Goal: Transaction & Acquisition: Obtain resource

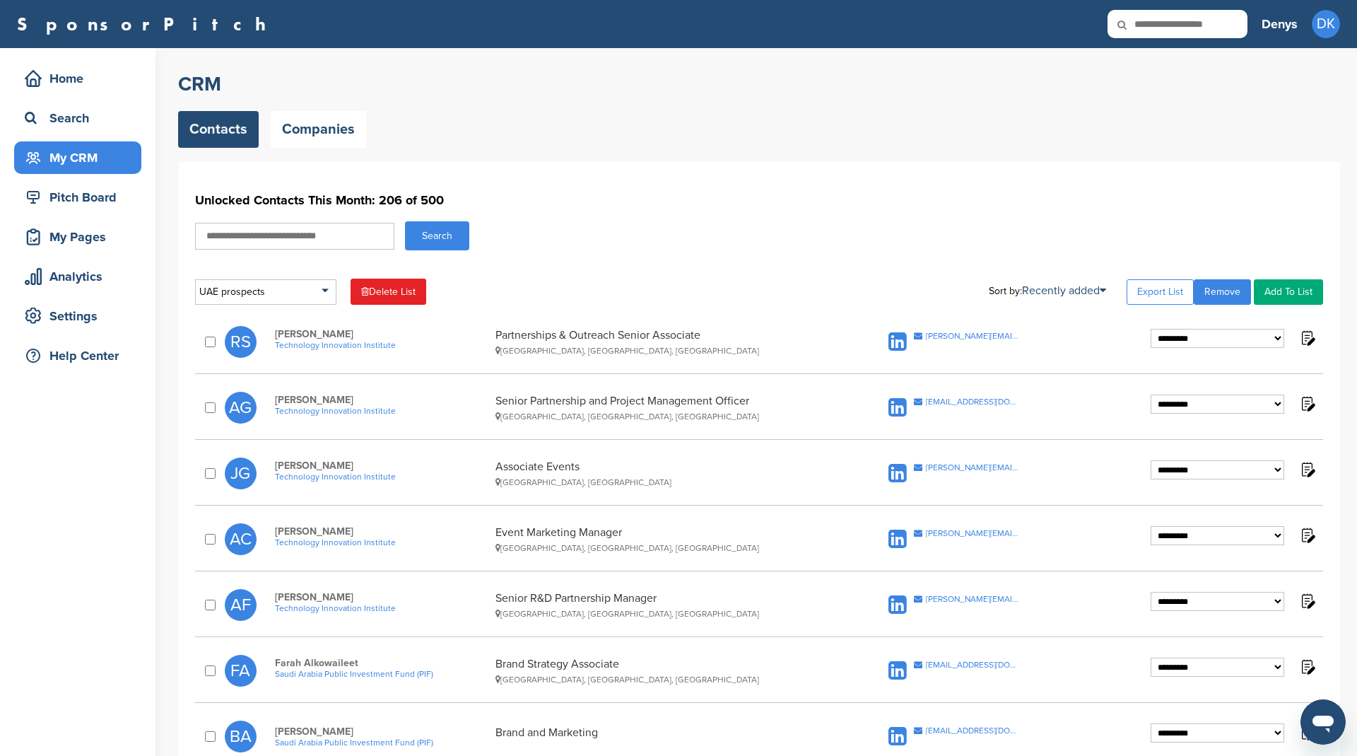
click at [216, 124] on link "Contacts" at bounding box center [218, 129] width 81 height 37
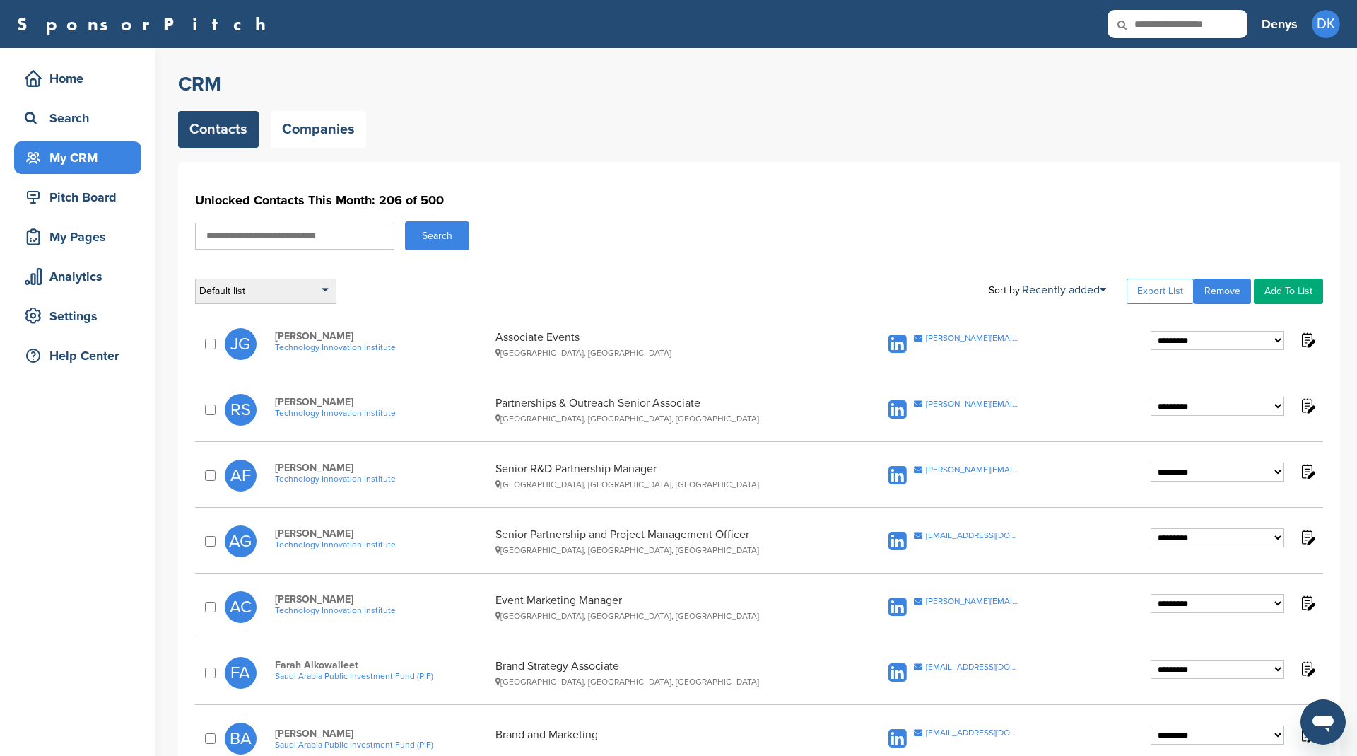
click at [281, 291] on div "Default list" at bounding box center [265, 291] width 141 height 25
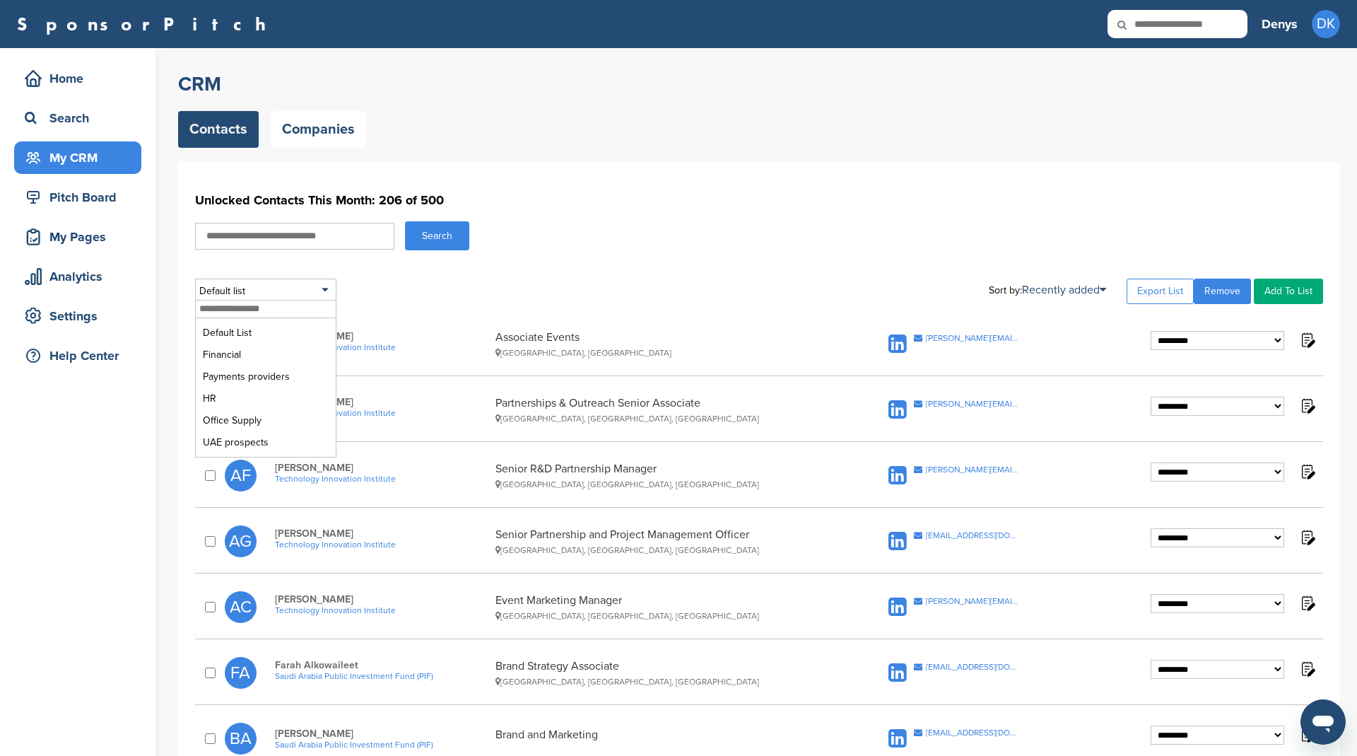
click at [490, 280] on div "Default list Default List Financial Payments providers HR Office Supply UAE pro…" at bounding box center [759, 291] width 1128 height 25
click at [1151, 290] on link "Export List" at bounding box center [1160, 291] width 67 height 25
click at [312, 237] on input "text" at bounding box center [294, 236] width 199 height 27
click at [398, 298] on div "Default list Default List Financial Payments providers HR Office Supply UAE pro…" at bounding box center [759, 291] width 1128 height 25
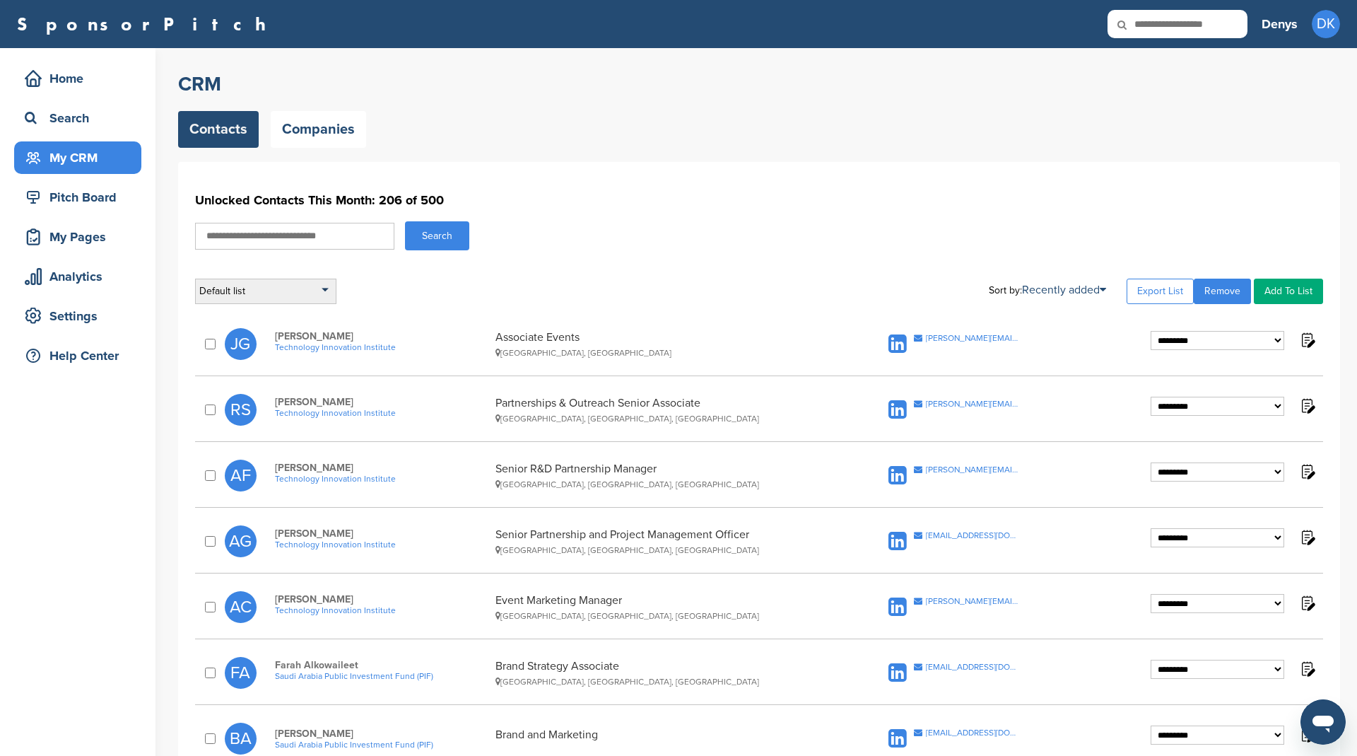
click at [322, 288] on div "Default list" at bounding box center [265, 291] width 141 height 25
click at [258, 338] on li "Default List" at bounding box center [265, 333] width 133 height 22
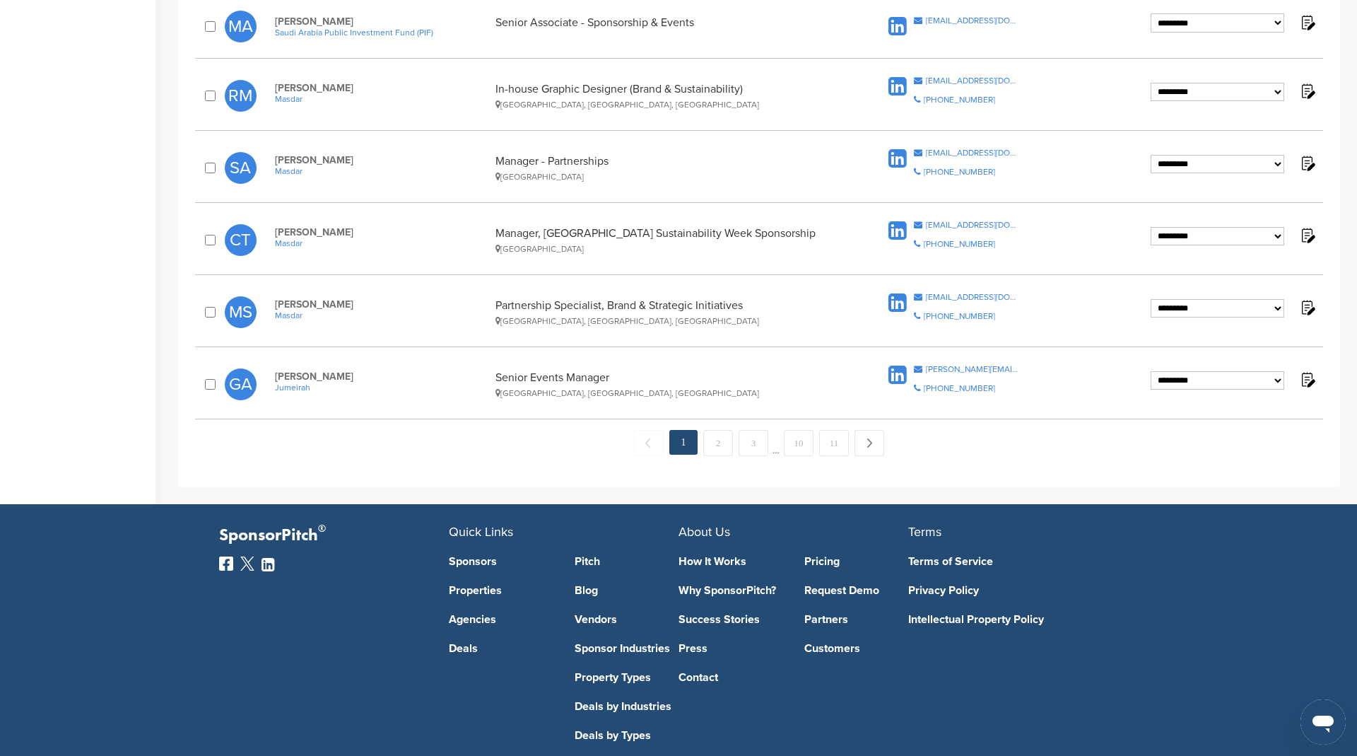
scroll to position [1312, 0]
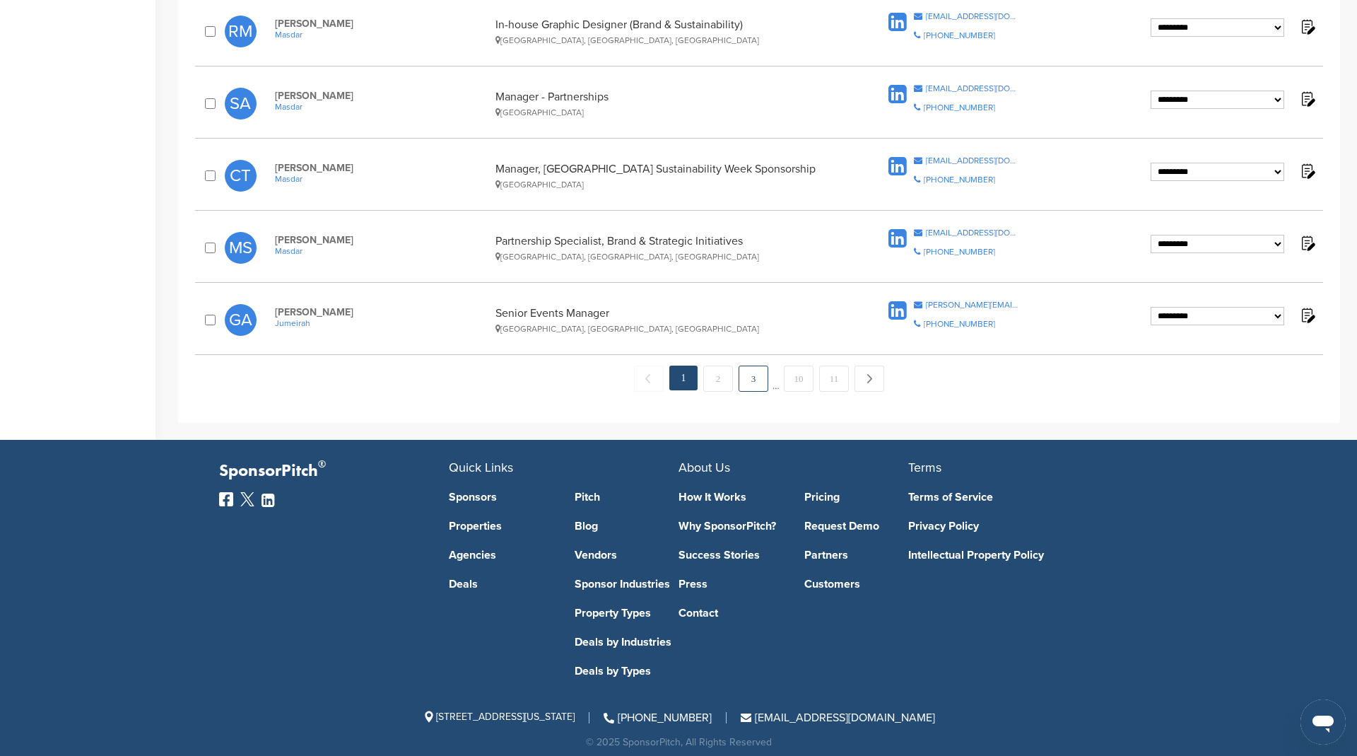
click at [749, 368] on link "3" at bounding box center [754, 378] width 30 height 26
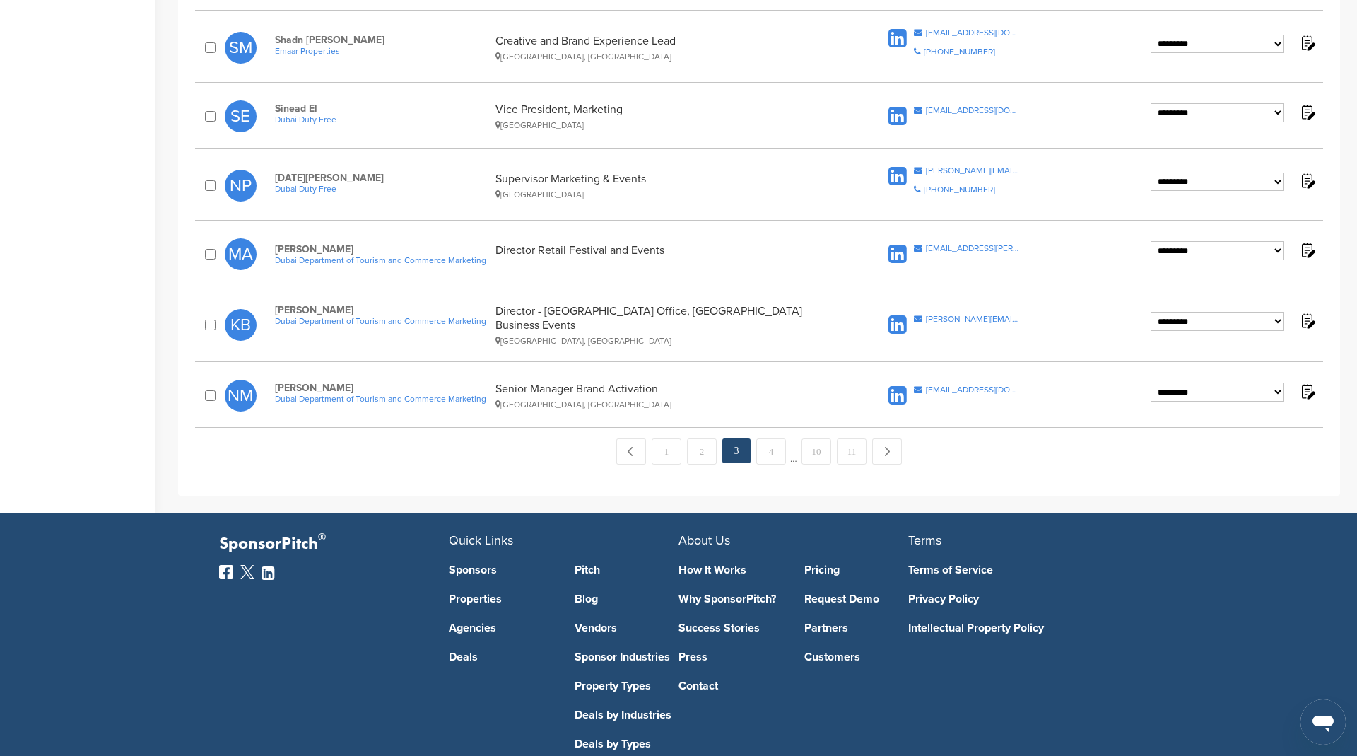
scroll to position [1373, 0]
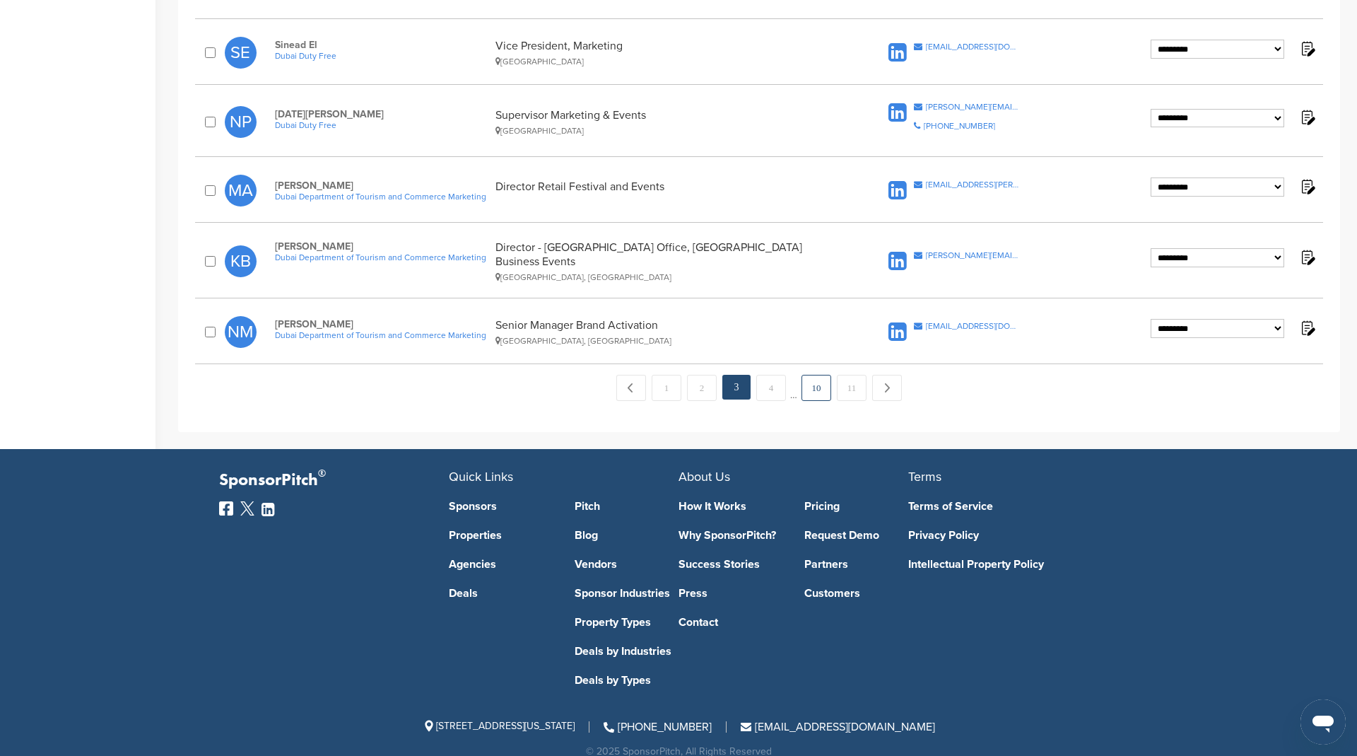
click at [818, 375] on link "10" at bounding box center [817, 388] width 30 height 26
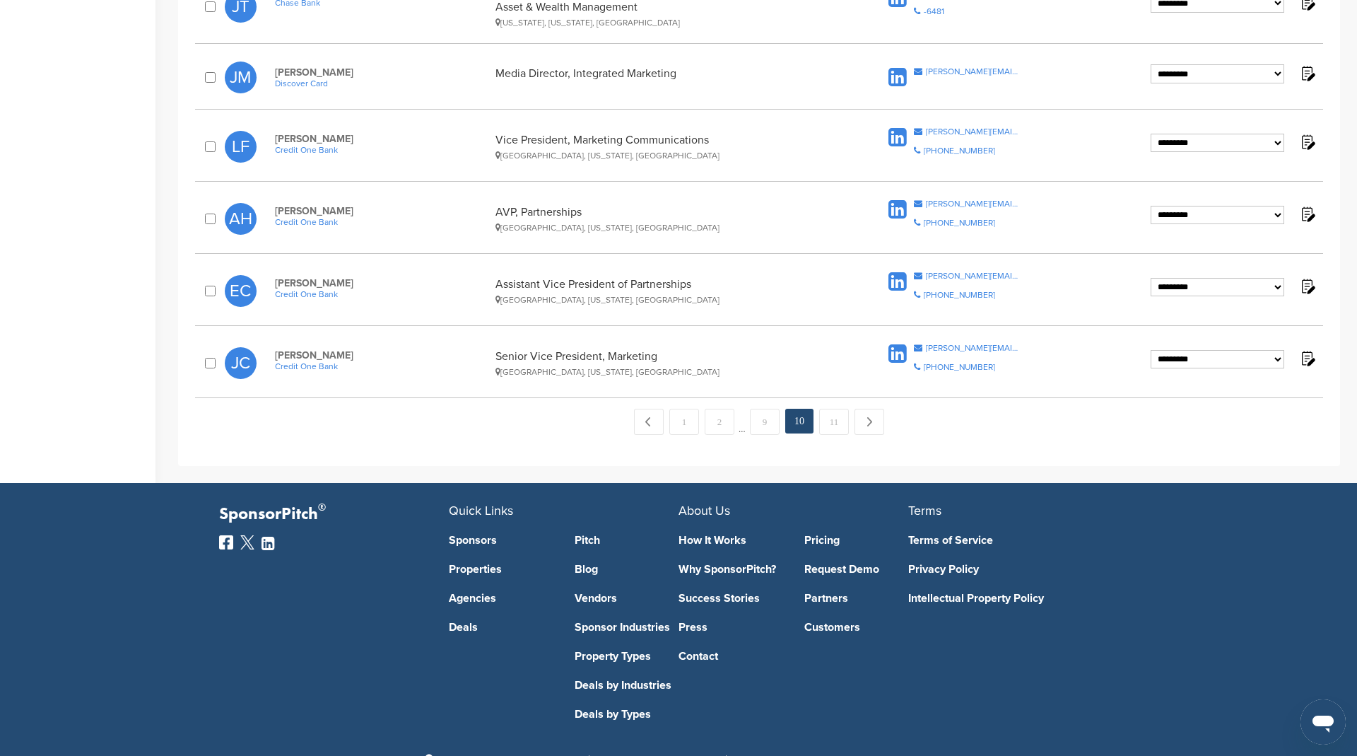
scroll to position [1395, 0]
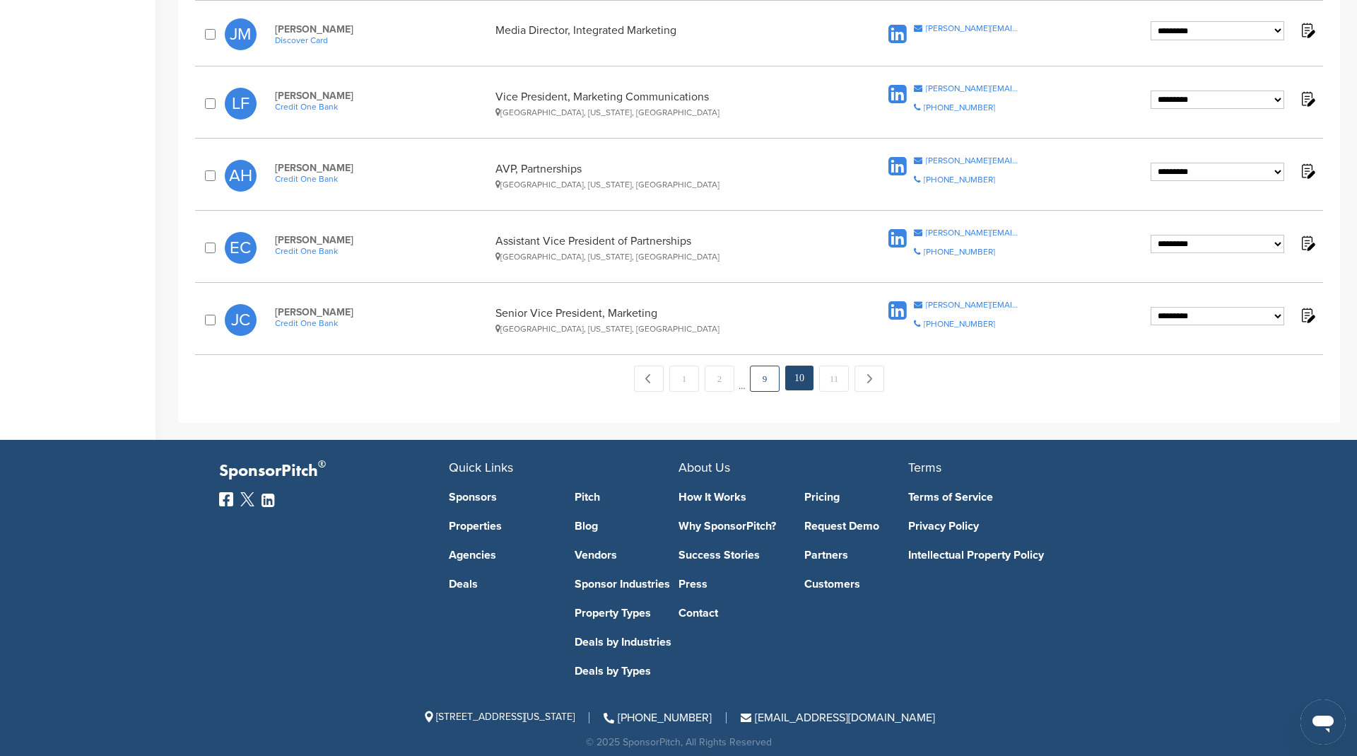
click at [768, 365] on link "9" at bounding box center [765, 378] width 30 height 26
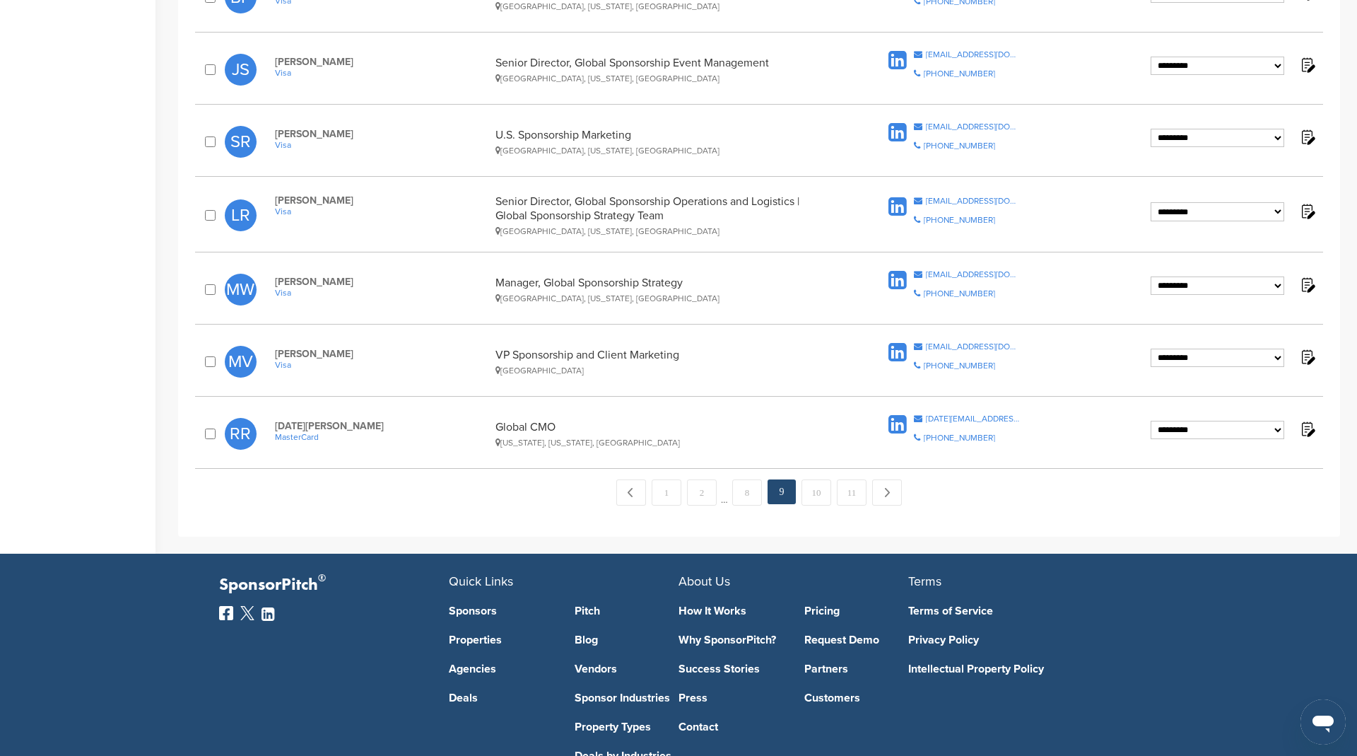
scroll to position [1403, 0]
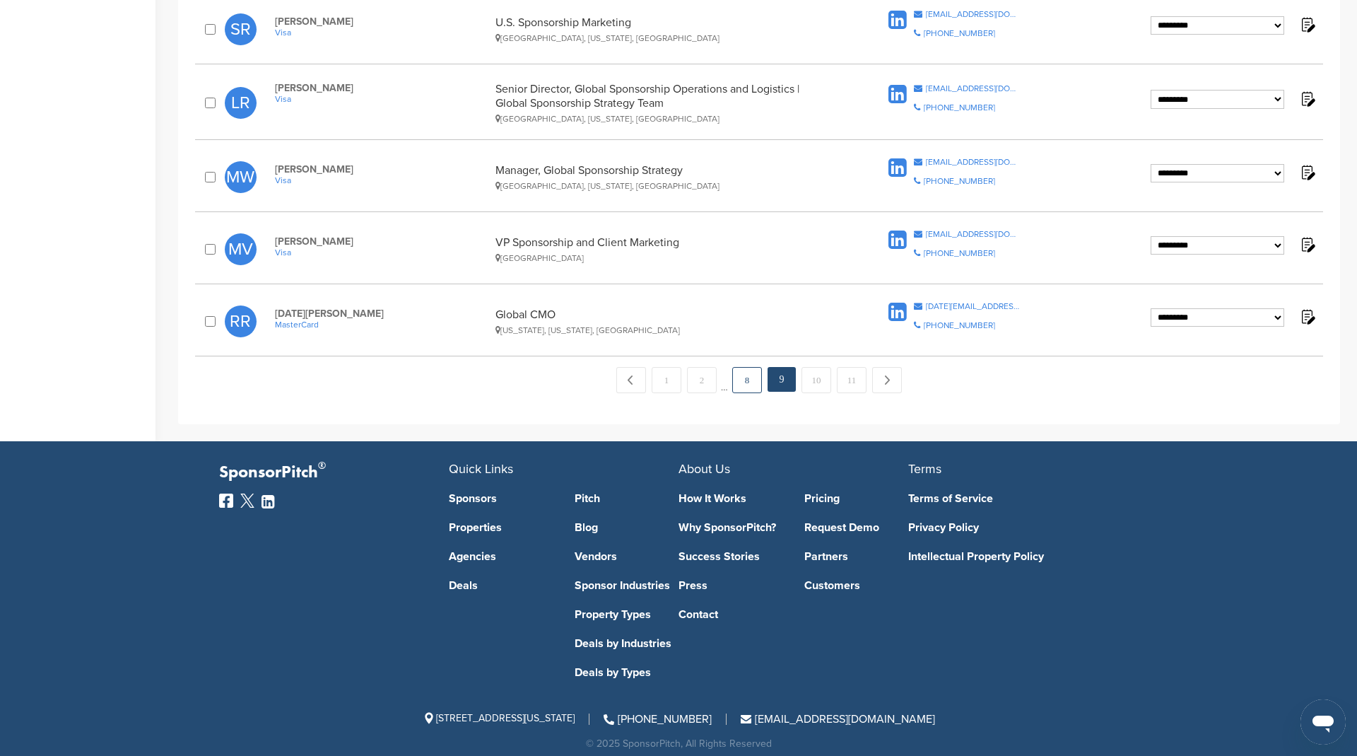
click at [750, 371] on link "8" at bounding box center [747, 380] width 30 height 26
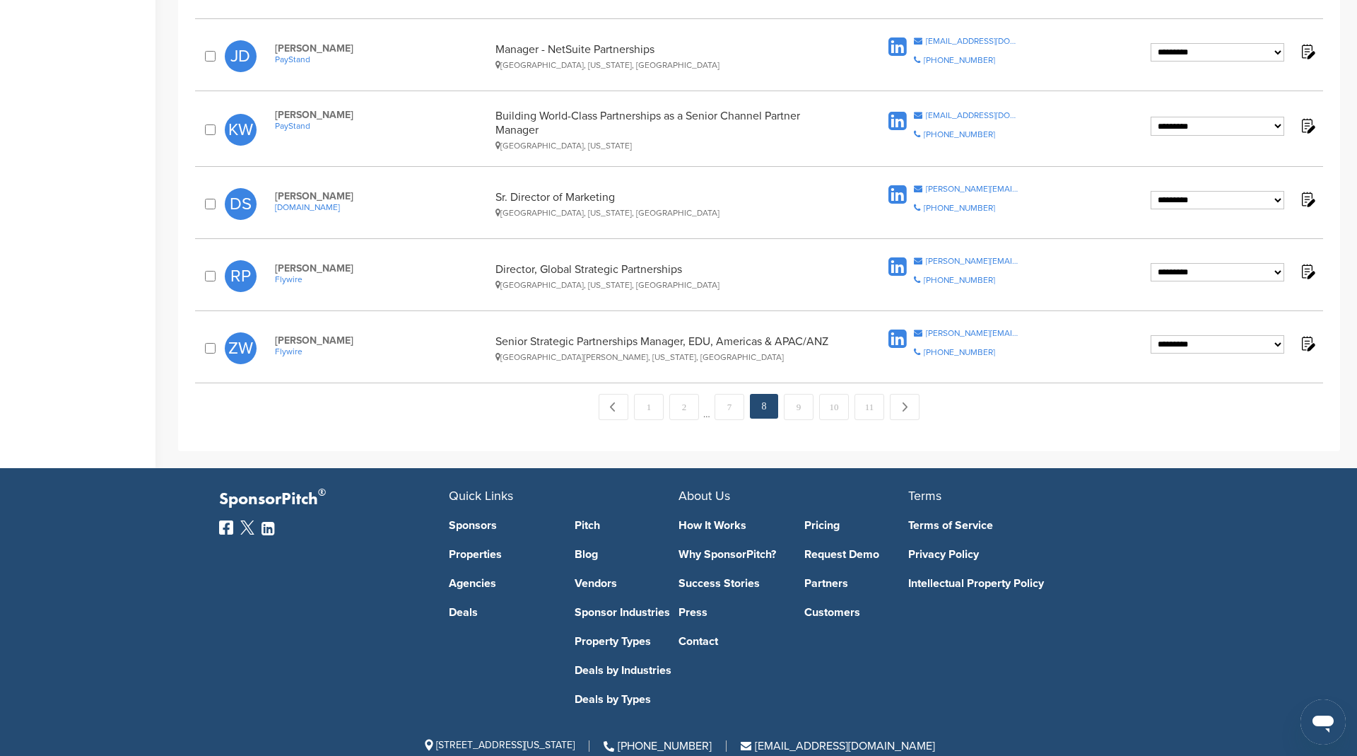
scroll to position [1401, 0]
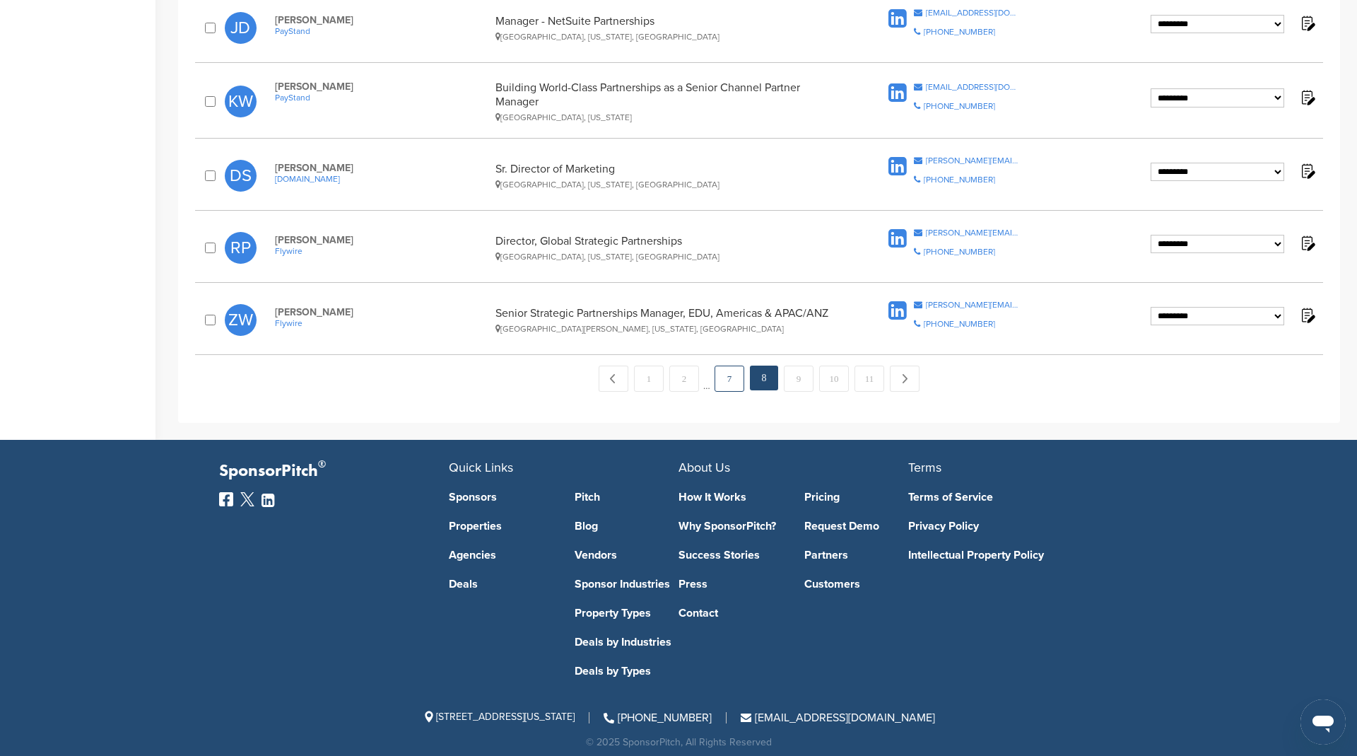
click at [733, 375] on link "7" at bounding box center [730, 378] width 30 height 26
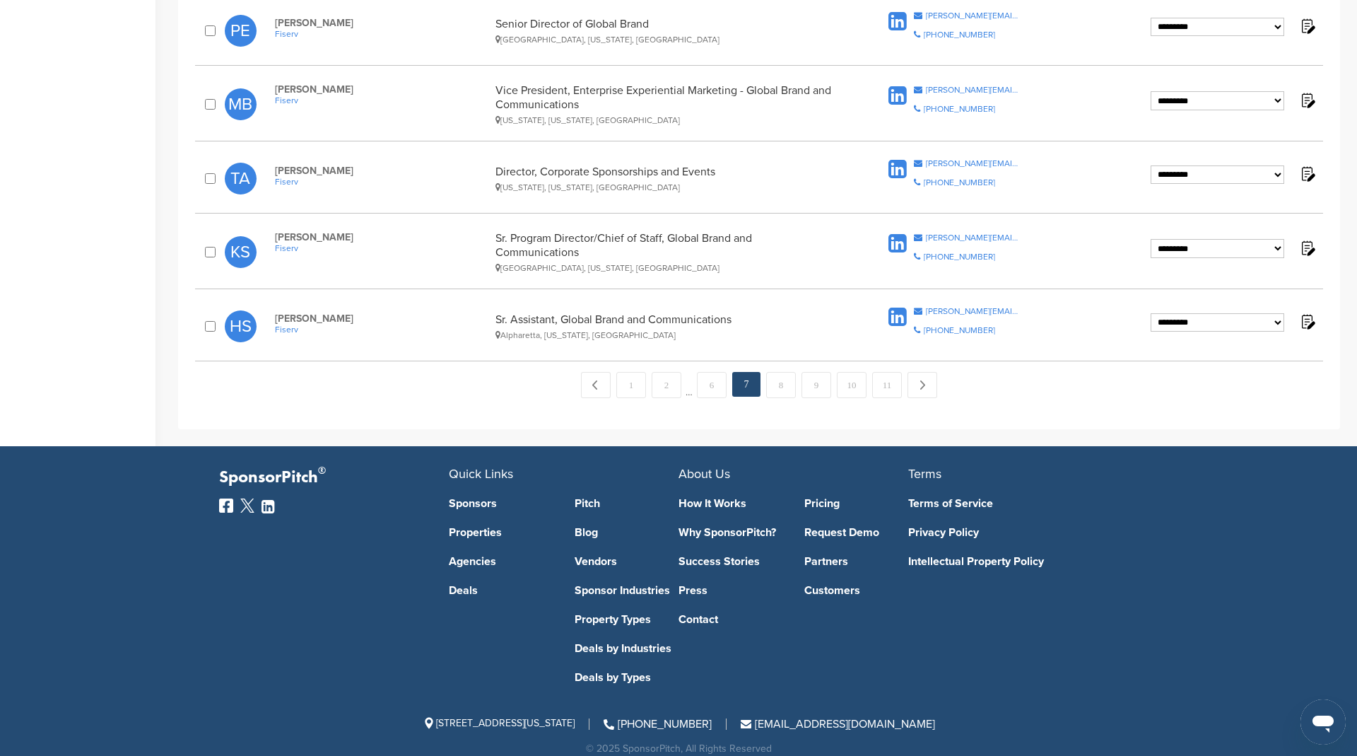
scroll to position [1403, 0]
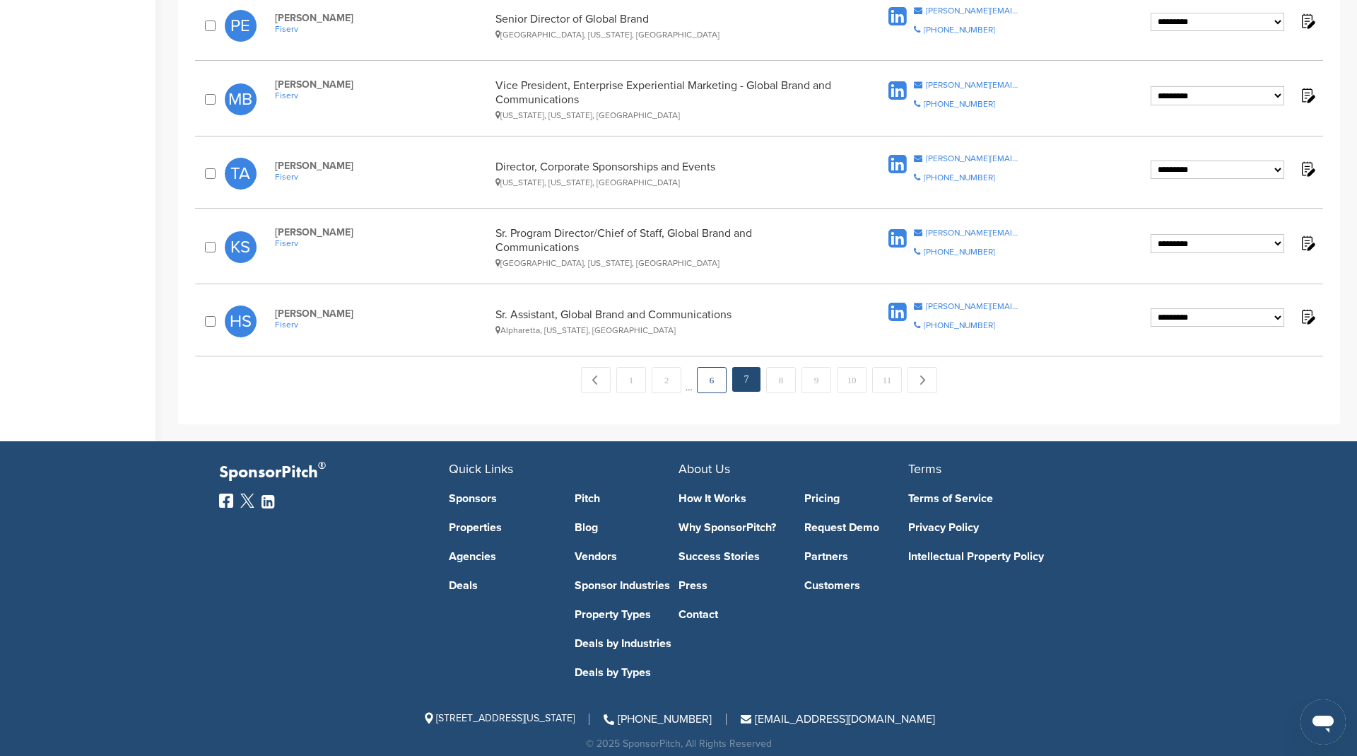
click at [705, 367] on link "6" at bounding box center [712, 380] width 30 height 26
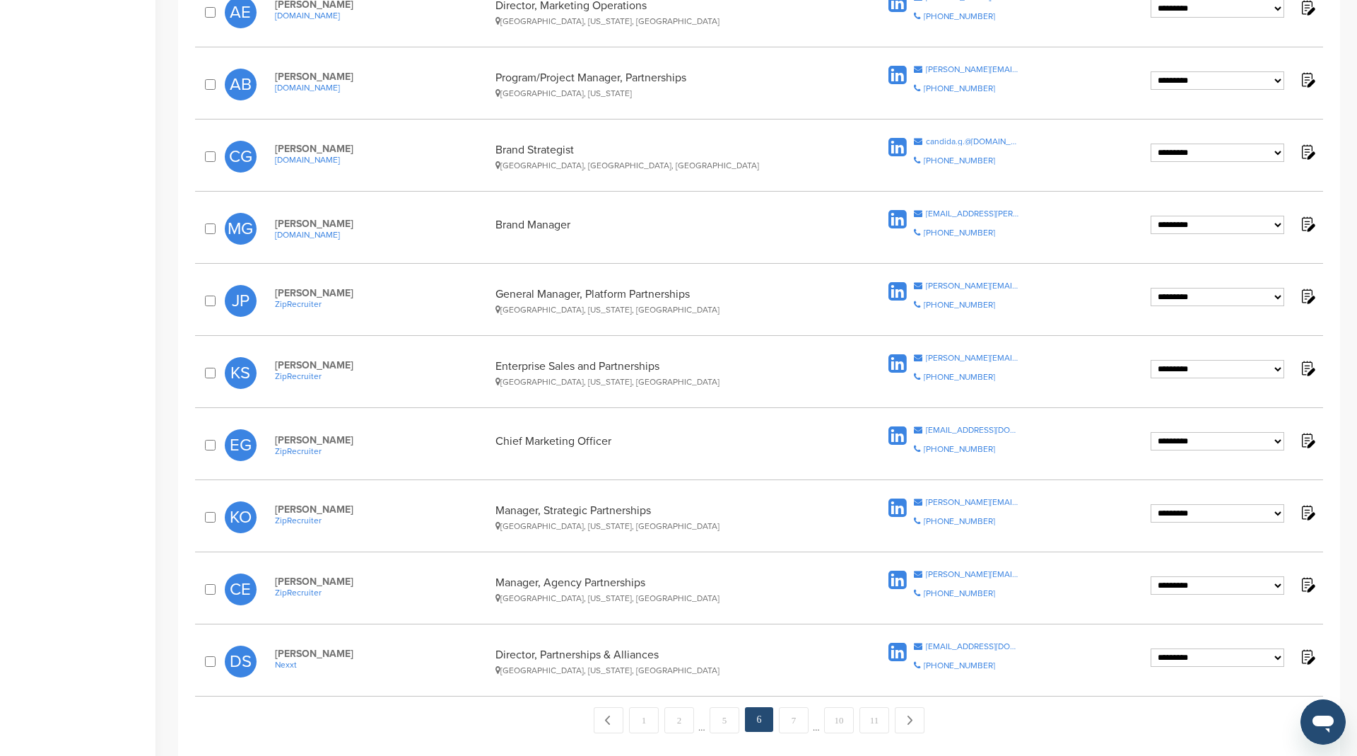
scroll to position [1260, 0]
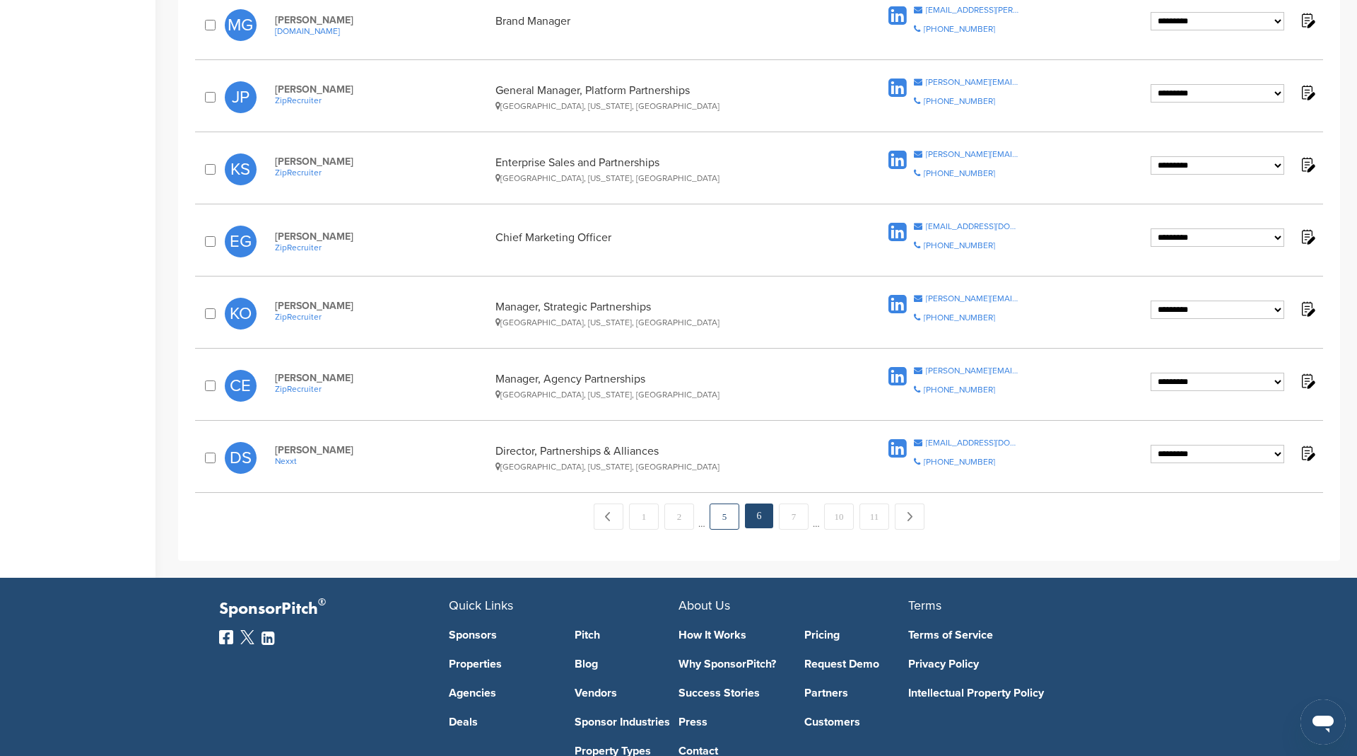
click at [722, 503] on link "5" at bounding box center [725, 516] width 30 height 26
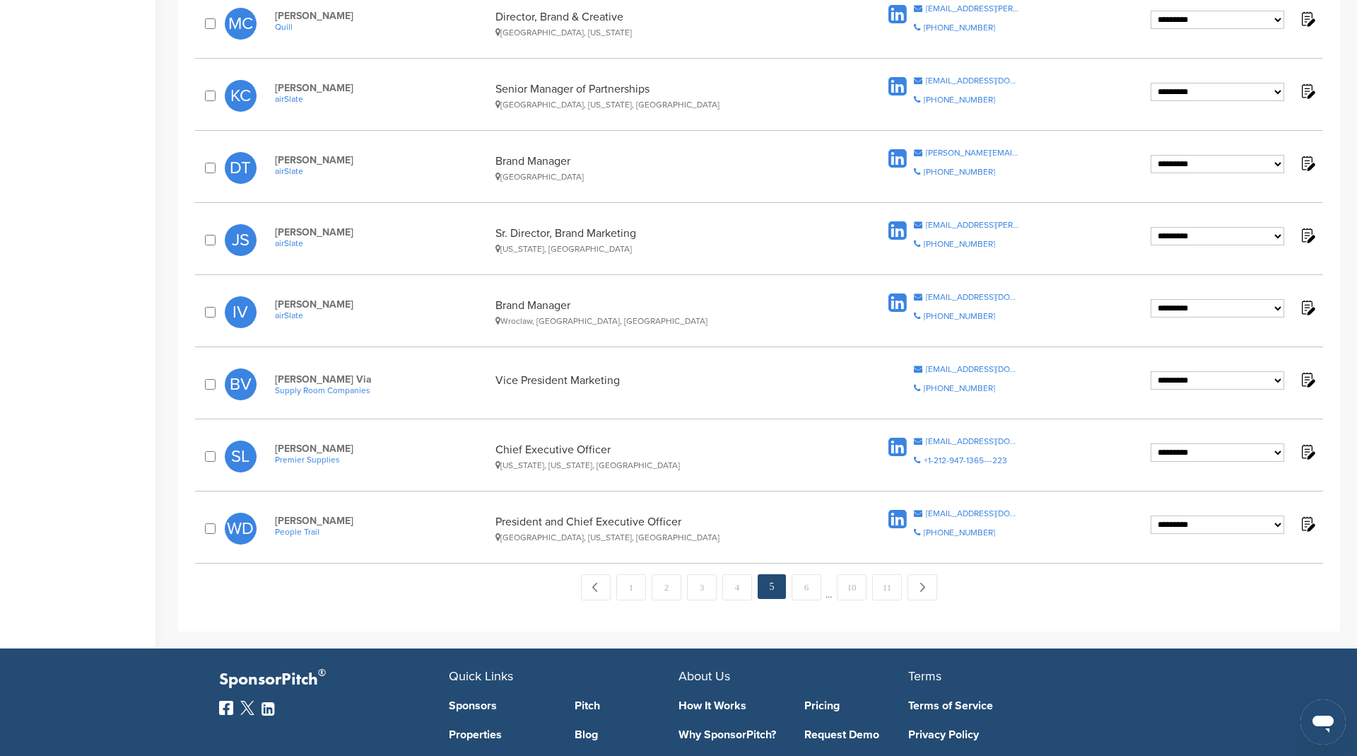
scroll to position [1184, 0]
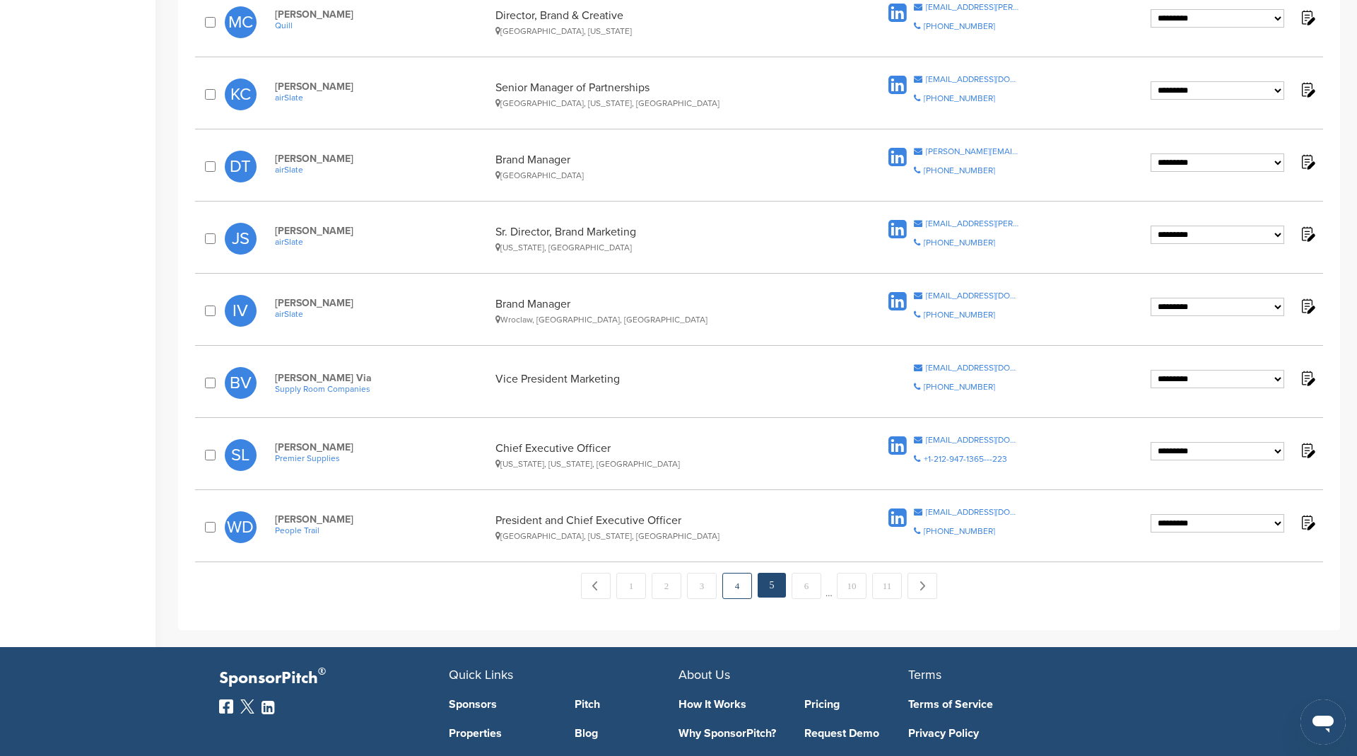
click at [739, 580] on link "4" at bounding box center [737, 586] width 30 height 26
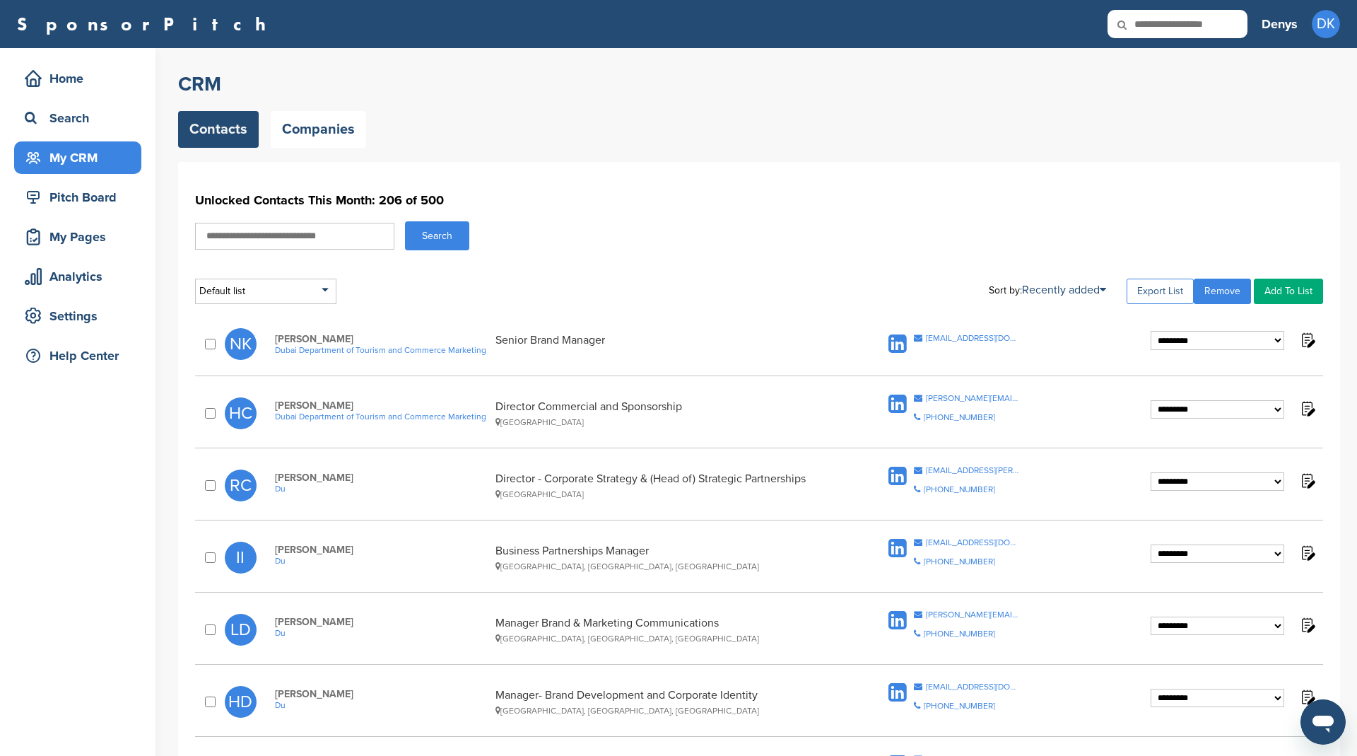
click at [1176, 291] on link "Export List" at bounding box center [1160, 291] width 67 height 25
